Goal: Task Accomplishment & Management: Complete application form

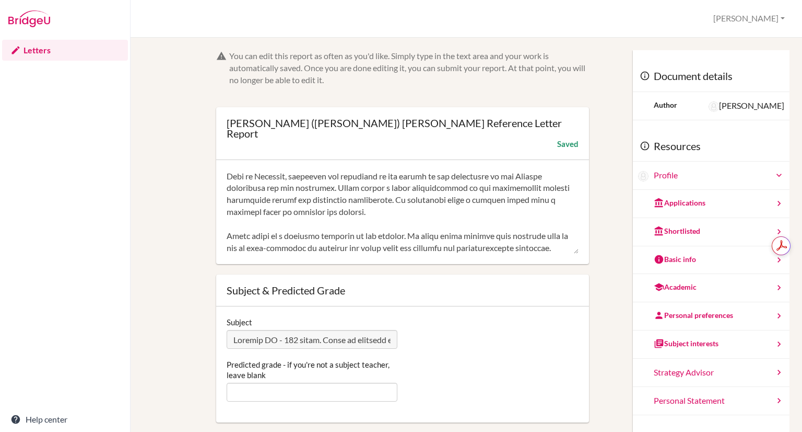
scroll to position [132, 0]
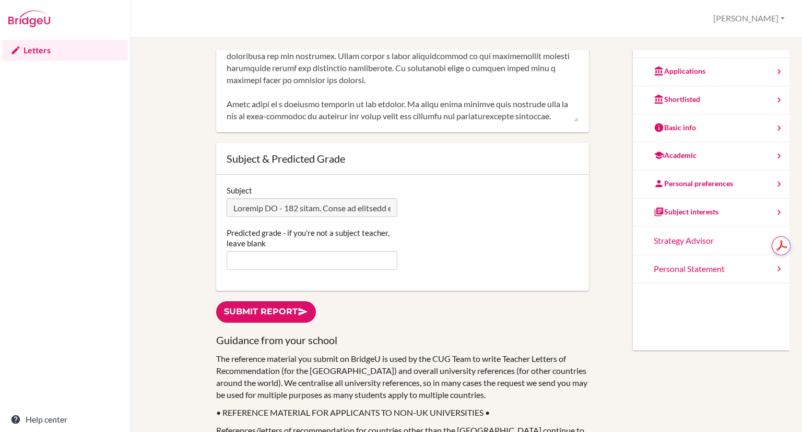
type textarea "Henry is an exceptionally enthusiastic student who will leave no stone unturned…"
click at [263, 251] on input "Predicted grade - if you're not a subject teacher, leave blank" at bounding box center [312, 260] width 171 height 19
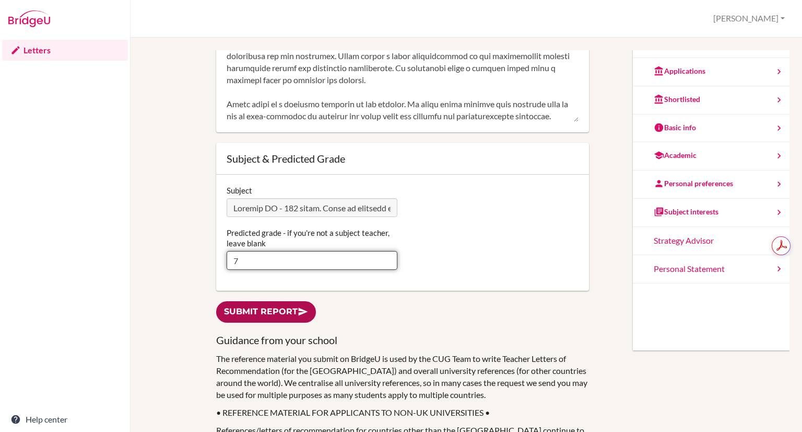
type input "7"
click at [260, 304] on link "Submit report" at bounding box center [266, 311] width 100 height 21
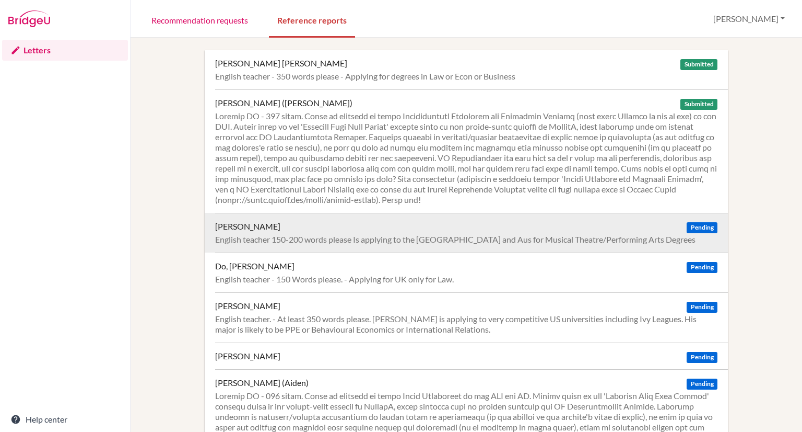
click at [633, 234] on div "English teacher 150-200 words please Is applying to the [GEOGRAPHIC_DATA] and A…" at bounding box center [466, 239] width 503 height 10
click at [698, 227] on span "Pending" at bounding box center [702, 227] width 30 height 11
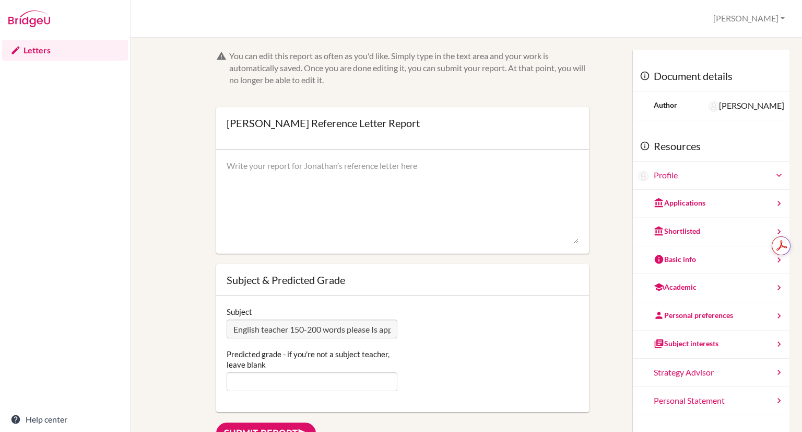
click at [309, 173] on textarea at bounding box center [403, 202] width 352 height 84
paste textarea "Jonathan has proven to be a conscientious and imaginative learner. He approache…"
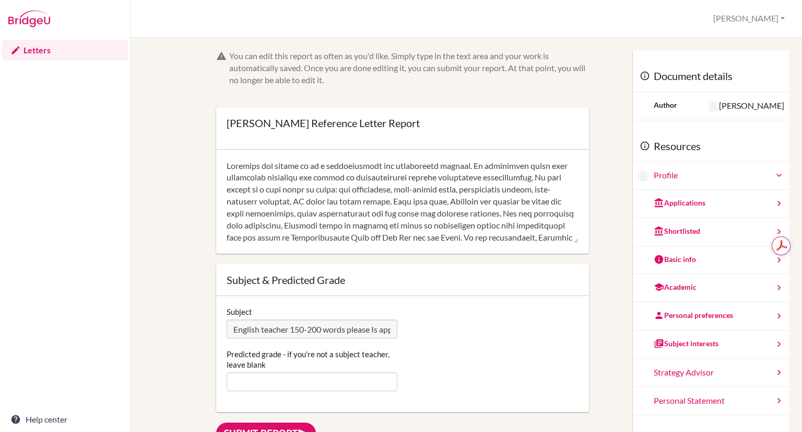
scroll to position [94, 0]
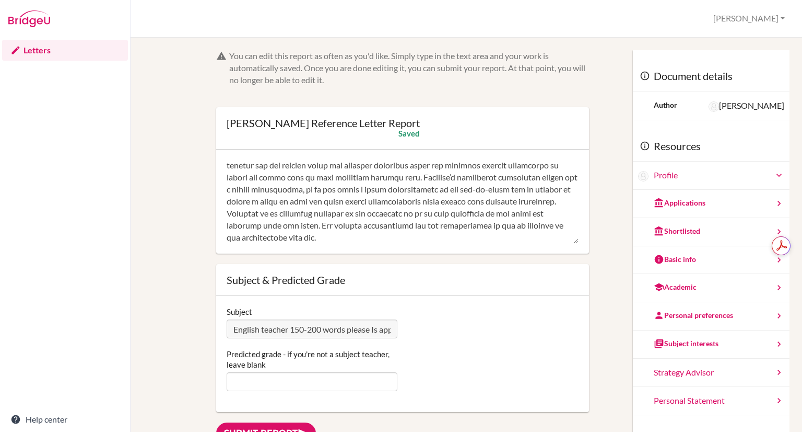
type textarea "Jonathan has proven to be a conscientious and imaginative learner. He approache…"
click at [318, 376] on input "Predicted grade - if you're not a subject teacher, leave blank" at bounding box center [312, 381] width 171 height 19
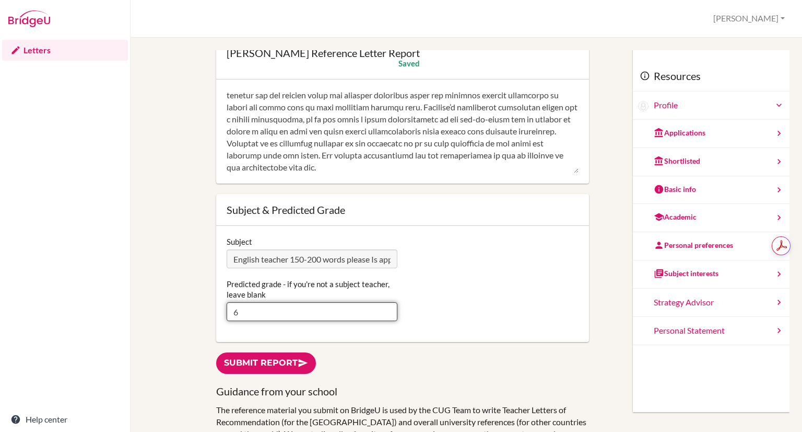
scroll to position [71, 0]
type input "6"
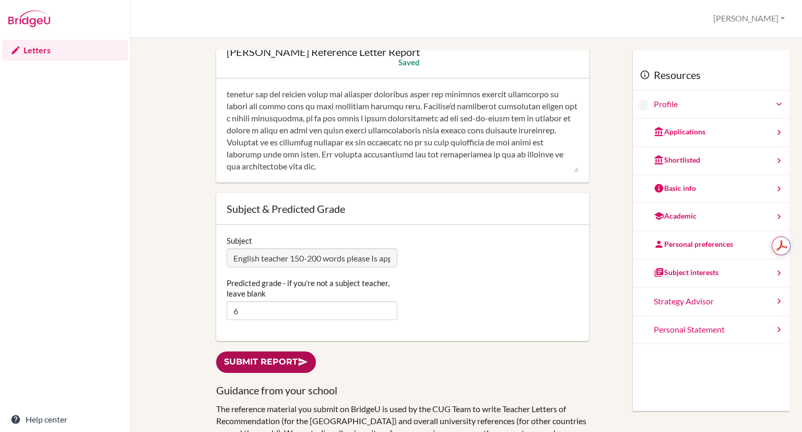
click at [262, 353] on link "Submit report" at bounding box center [266, 361] width 100 height 21
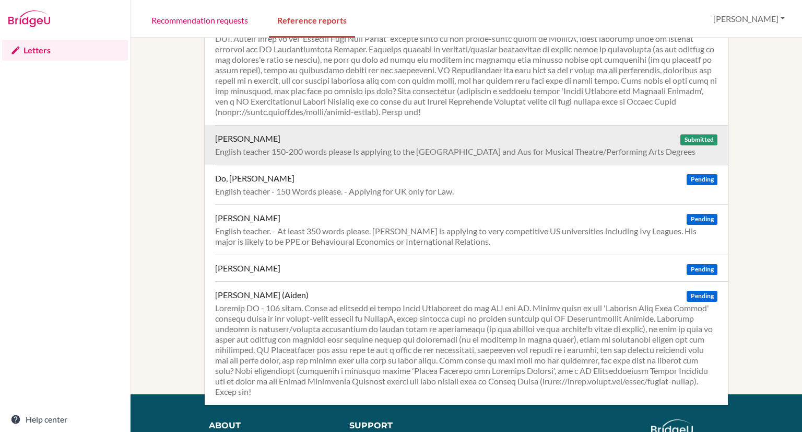
scroll to position [88, 0]
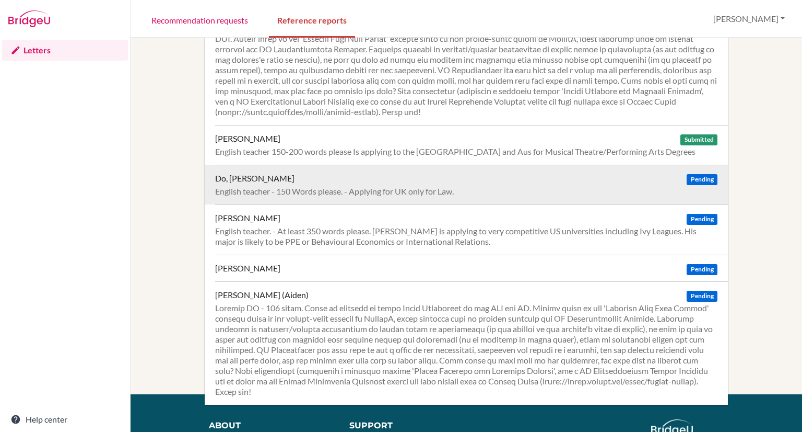
click at [391, 195] on div "English teacher - 150 Words please. - Applying for UK only for Law." at bounding box center [466, 191] width 503 height 10
click at [687, 178] on span "Pending" at bounding box center [702, 179] width 30 height 11
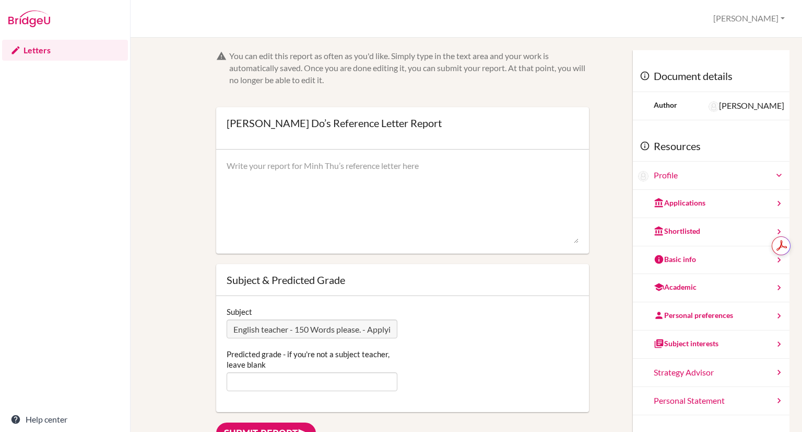
click at [243, 176] on textarea at bounding box center [403, 202] width 352 height 84
click at [257, 187] on textarea at bounding box center [403, 202] width 352 height 84
paste textarea "Minh Thu has shown great confidence when engaging with the texts that we have s…"
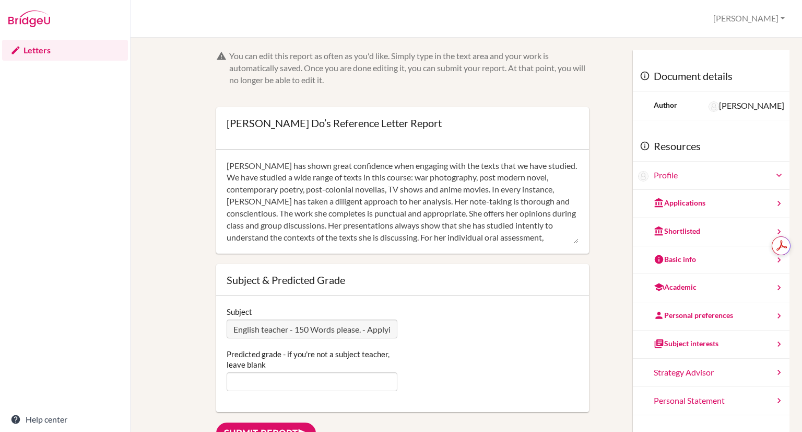
scroll to position [46, 0]
type textarea "Minh Thu has shown great confidence when engaging with the texts that we have s…"
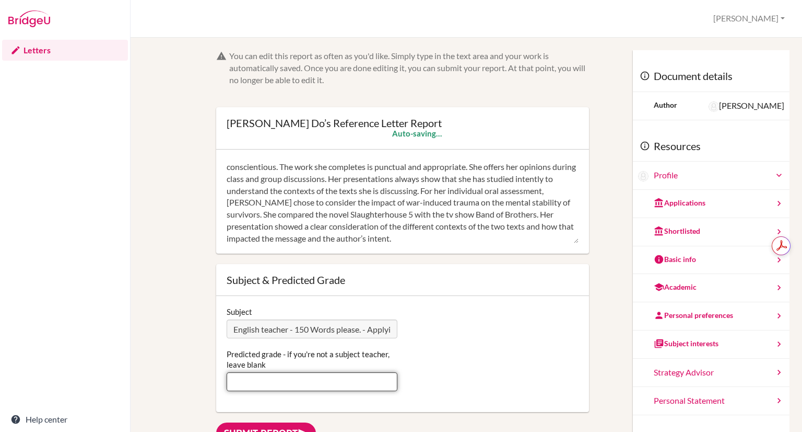
click at [355, 381] on input "Predicted grade - if you're not a subject teacher, leave blank" at bounding box center [312, 381] width 171 height 19
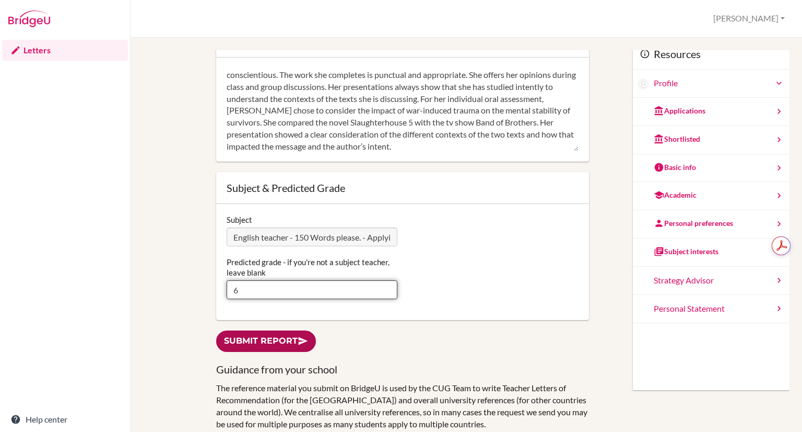
type input "6"
click at [235, 341] on link "Submit report" at bounding box center [266, 340] width 100 height 21
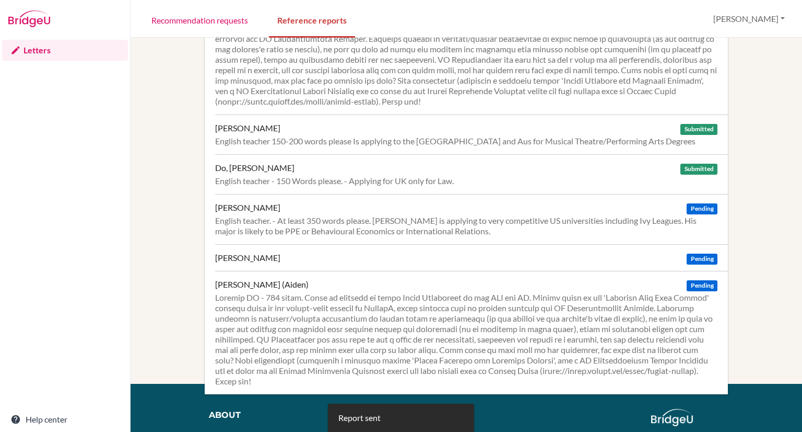
scroll to position [100, 0]
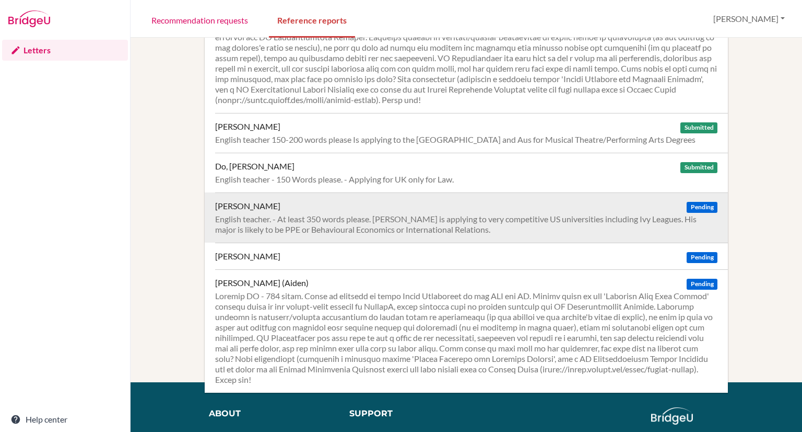
click at [240, 205] on div "Jacob, Manav" at bounding box center [247, 206] width 65 height 10
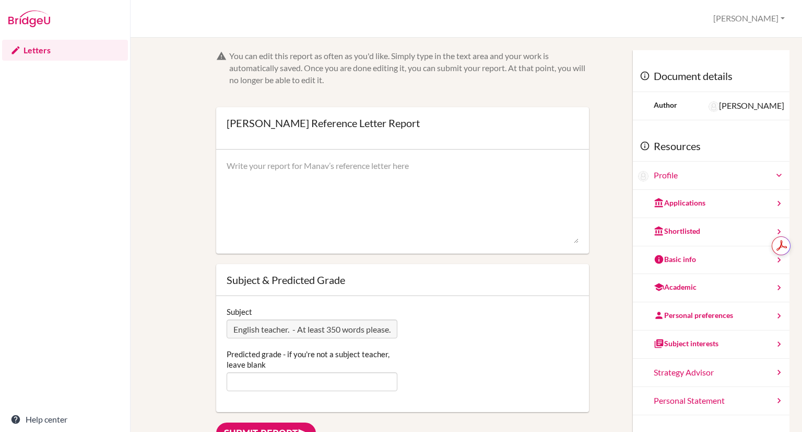
click at [280, 191] on textarea at bounding box center [403, 202] width 352 height 84
paste textarea "[PERSON_NAME] is an exceptionally talented student, but it is not through any m…"
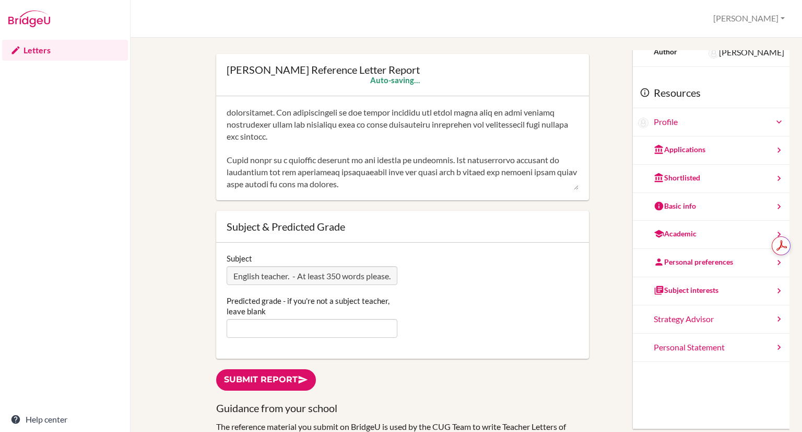
scroll to position [54, 0]
type textarea "[PERSON_NAME] is an exceptionally talented student, but it is not through any m…"
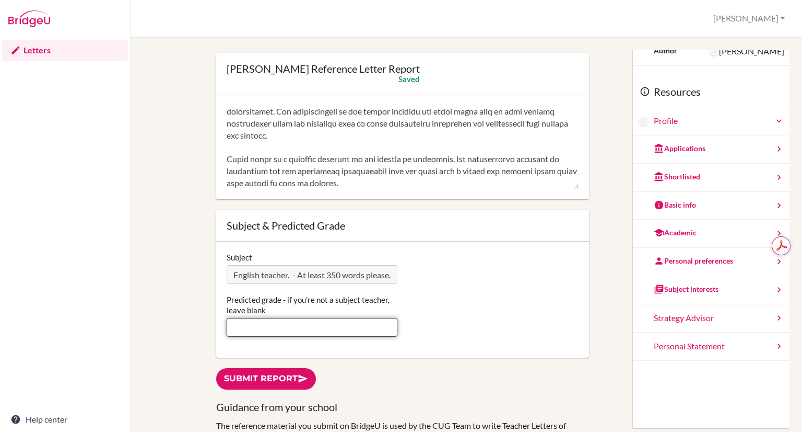
click at [280, 322] on input "Predicted grade - if you're not a subject teacher, leave blank" at bounding box center [312, 327] width 171 height 19
type input "7"
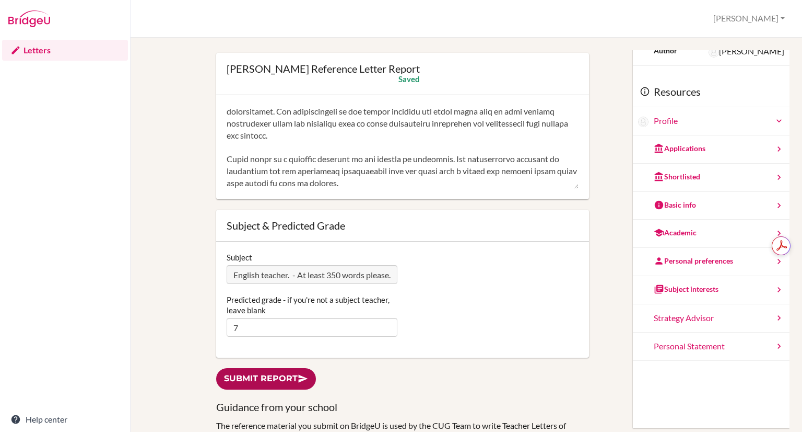
click at [257, 371] on link "Submit report" at bounding box center [266, 378] width 100 height 21
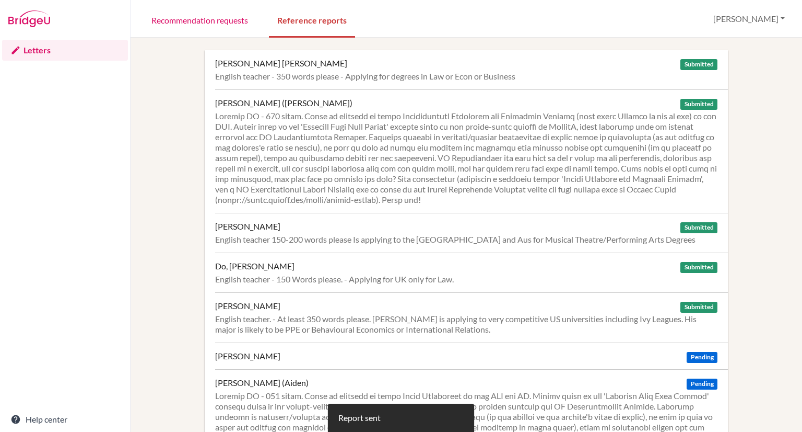
scroll to position [27, 0]
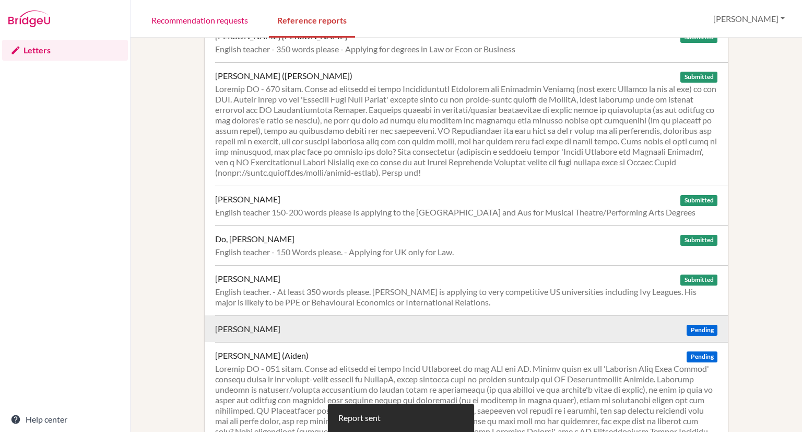
click at [290, 330] on div "Jacob, Manav Pending" at bounding box center [466, 328] width 503 height 10
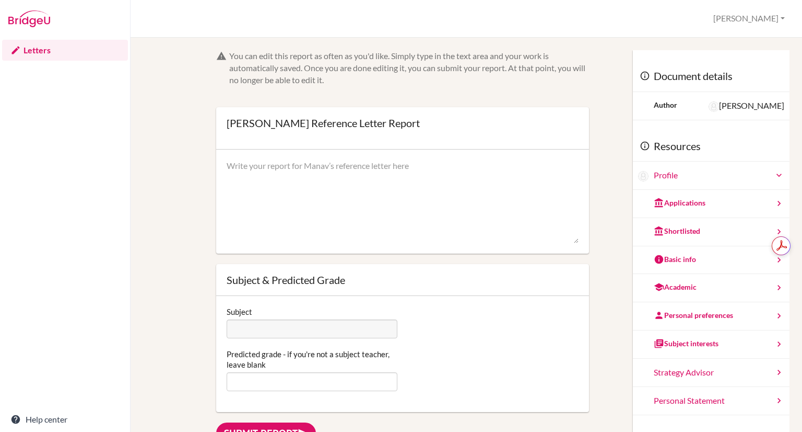
click at [254, 174] on textarea at bounding box center [403, 202] width 352 height 84
paste textarea "[PERSON_NAME] is an exceptionally talented student, but it is not through any m…"
type textarea "[PERSON_NAME] is an exceptionally talented student, but it is not through any m…"
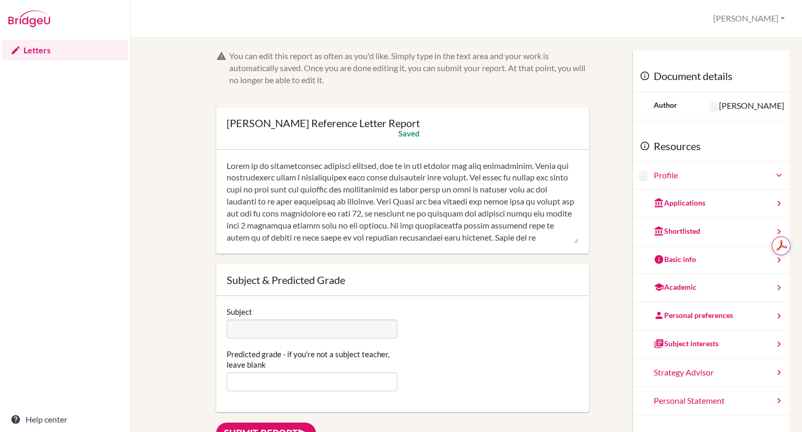
drag, startPoint x: 396, startPoint y: 235, endPoint x: 161, endPoint y: 81, distance: 280.8
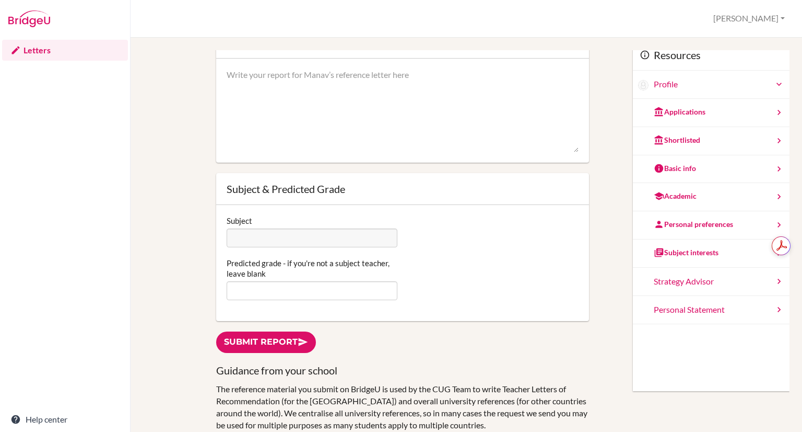
scroll to position [70, 0]
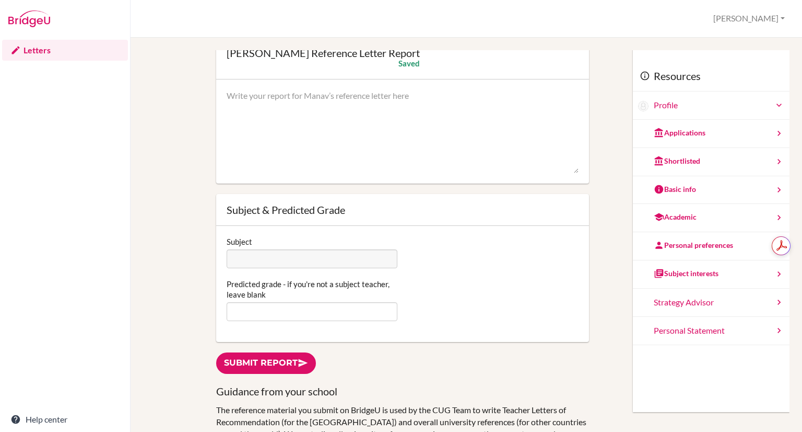
click at [80, 44] on link "Letters" at bounding box center [65, 50] width 126 height 21
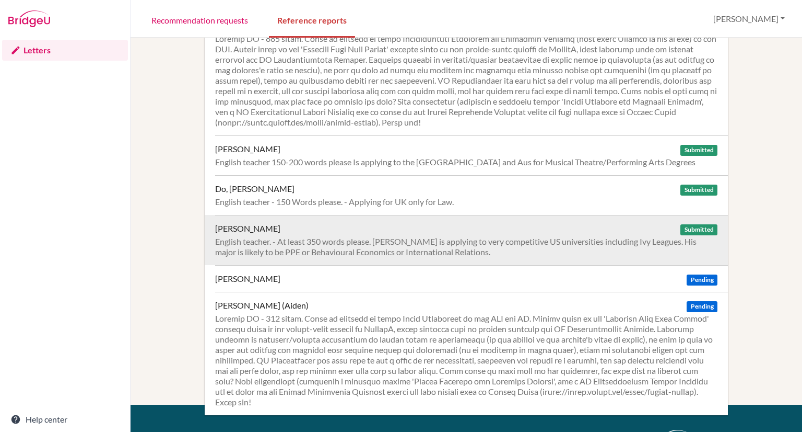
scroll to position [153, 0]
